Goal: Transaction & Acquisition: Purchase product/service

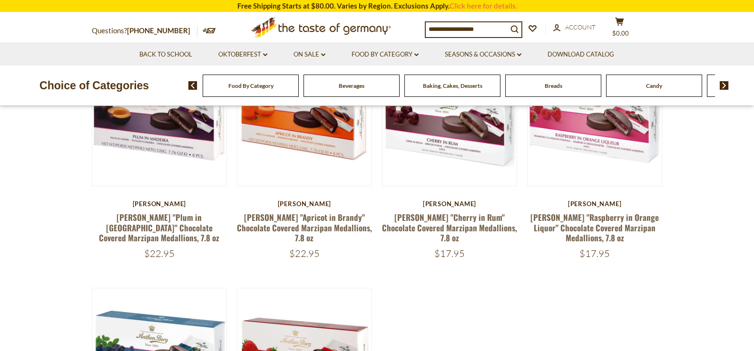
scroll to position [95, 0]
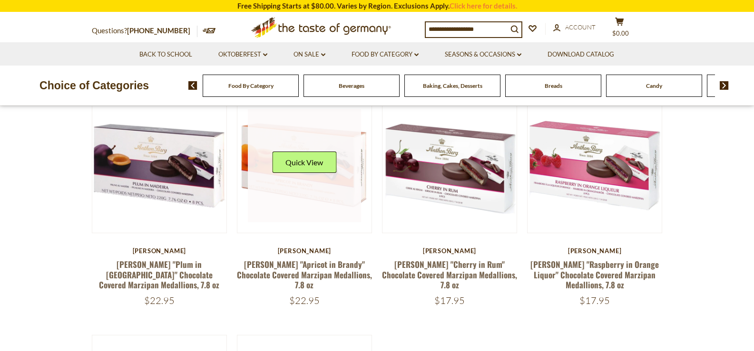
click at [351, 186] on link at bounding box center [304, 165] width 113 height 113
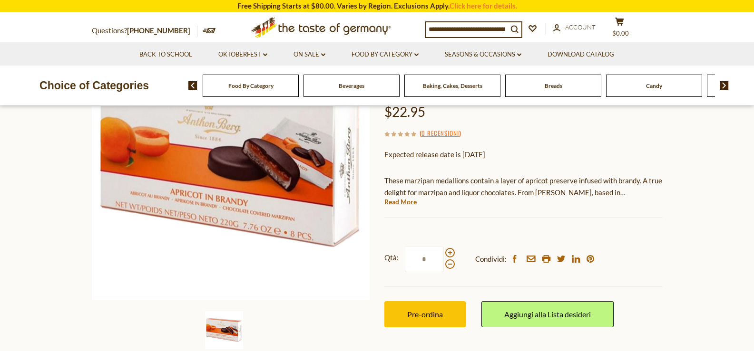
scroll to position [143, 0]
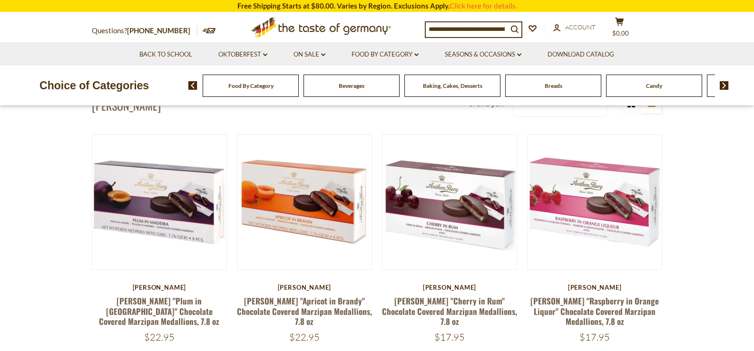
scroll to position [95, 0]
